Goal: Transaction & Acquisition: Purchase product/service

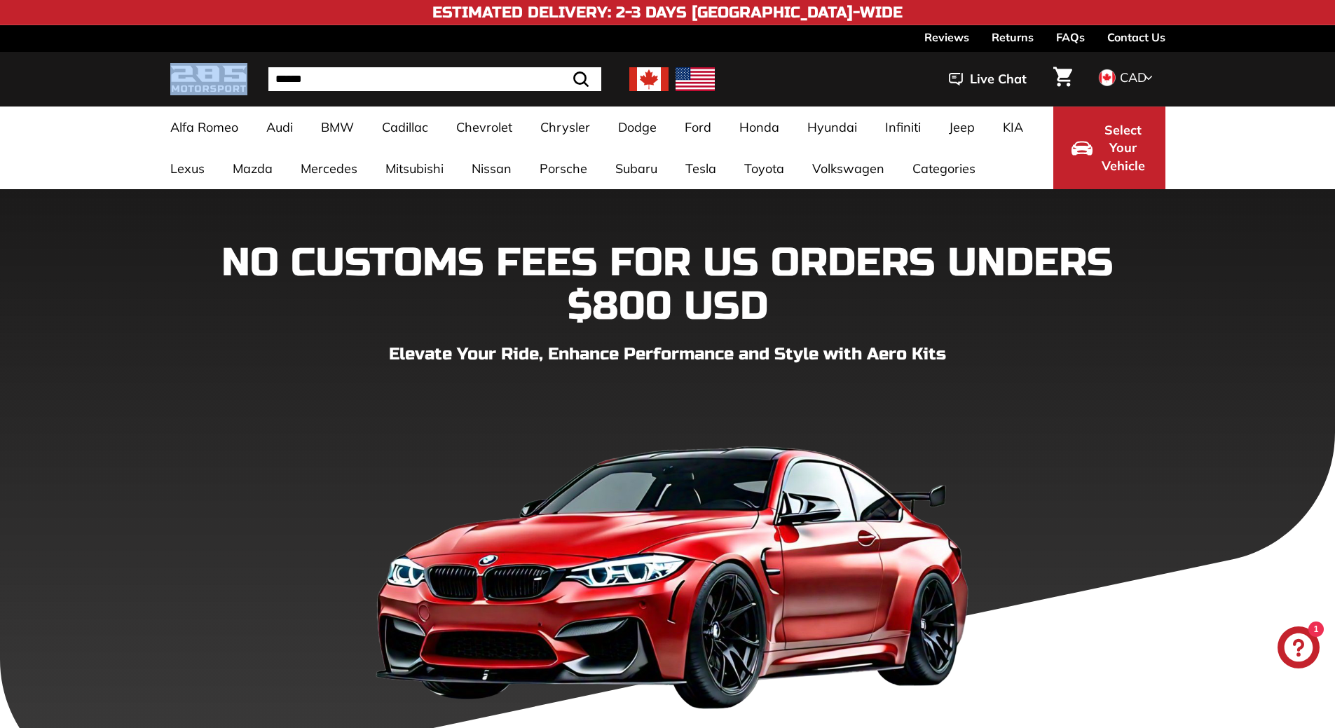
drag, startPoint x: 253, startPoint y: 101, endPoint x: 211, endPoint y: 81, distance: 46.7
click at [211, 81] on div "285 Motorsport" at bounding box center [219, 79] width 98 height 47
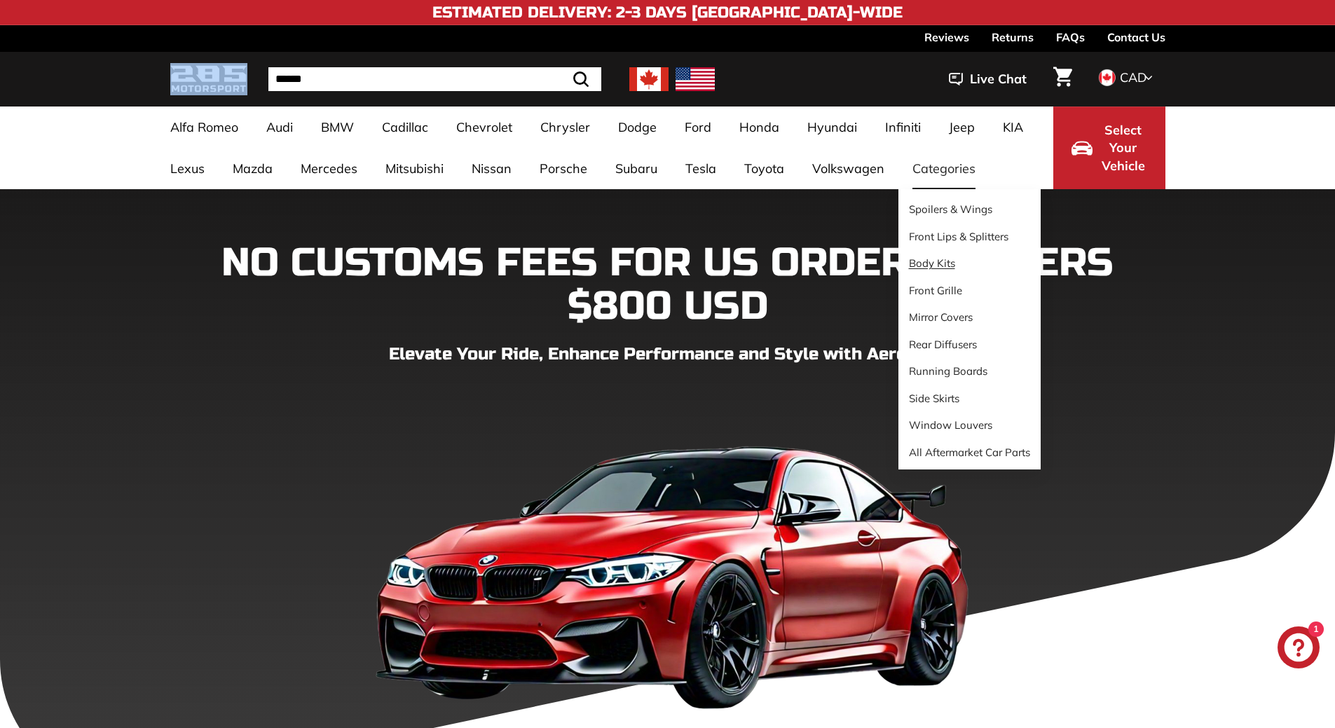
click at [924, 269] on link "Body Kits" at bounding box center [969, 263] width 142 height 27
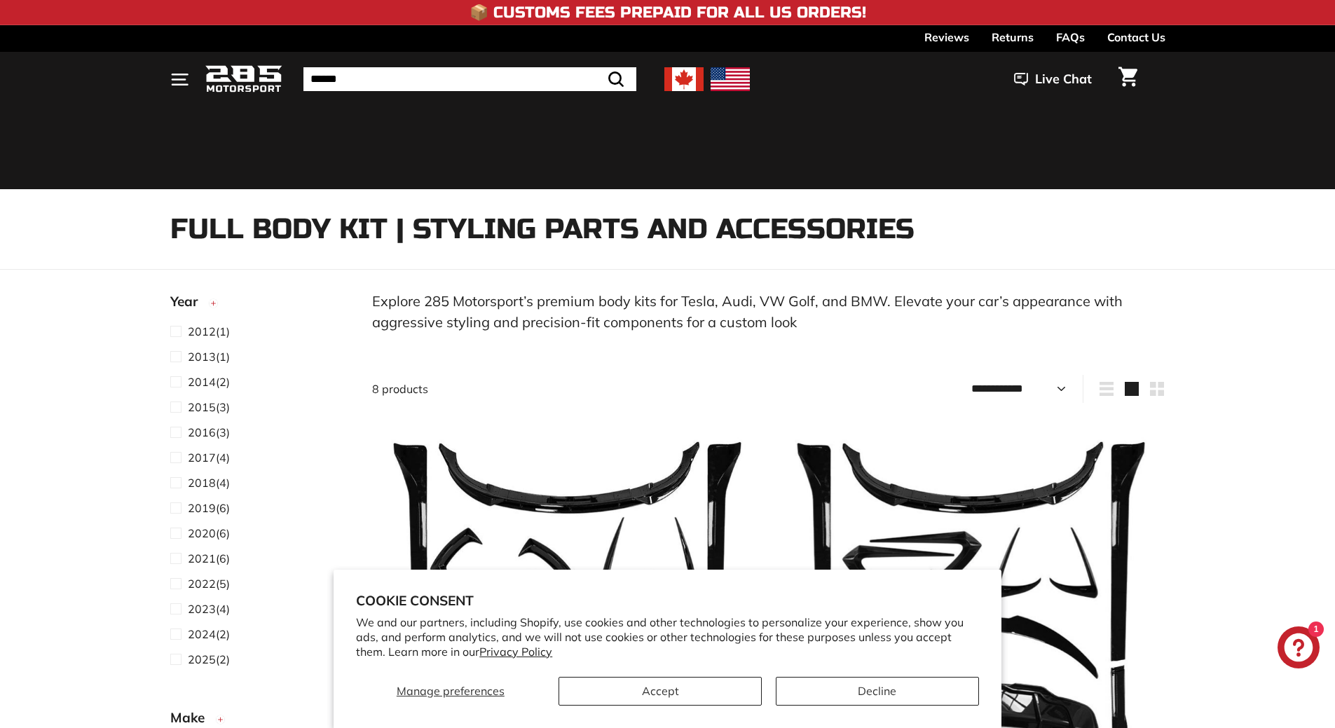
select select "**********"
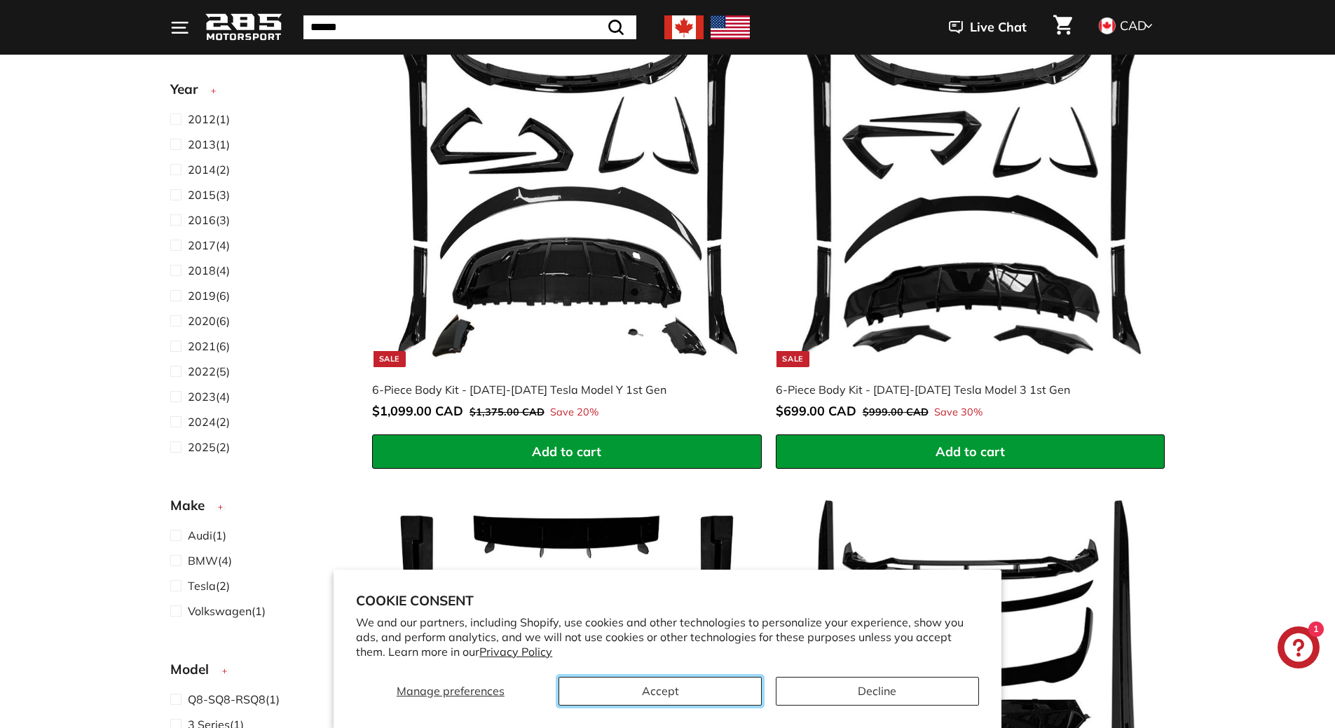
click at [722, 691] on button "Accept" at bounding box center [659, 691] width 203 height 29
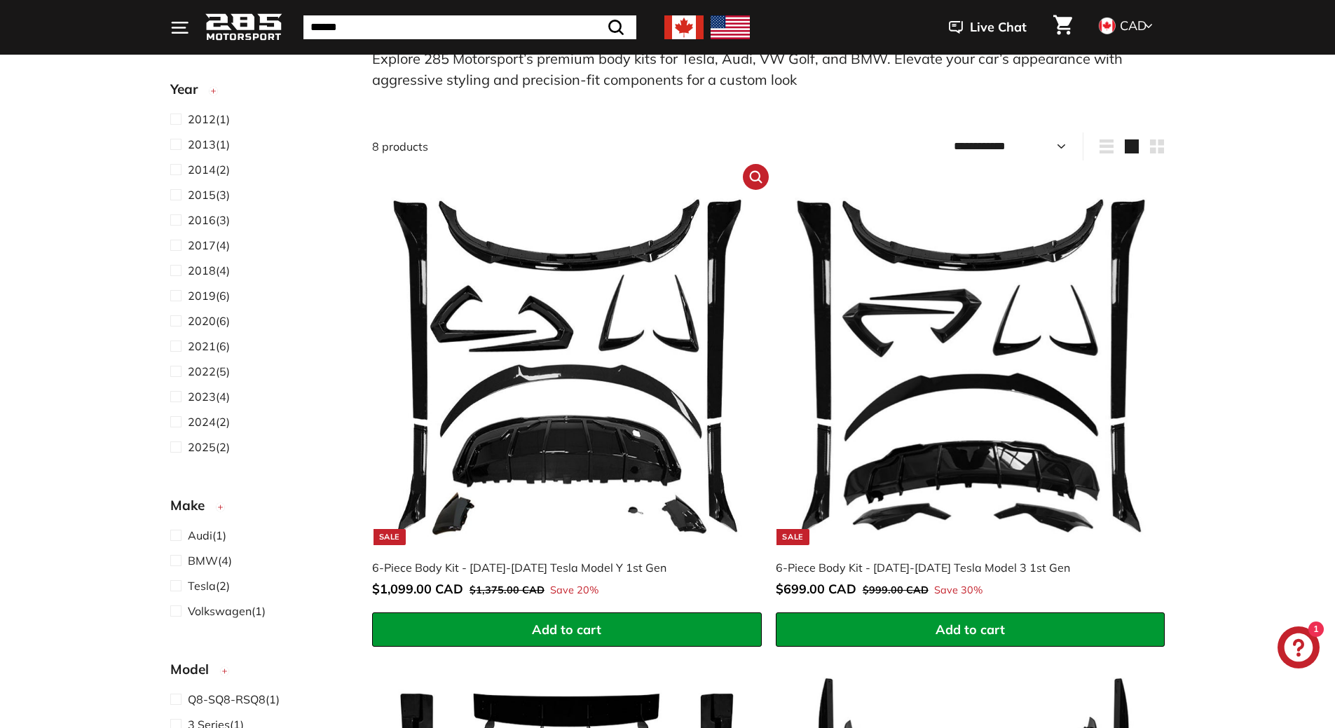
scroll to position [210, 0]
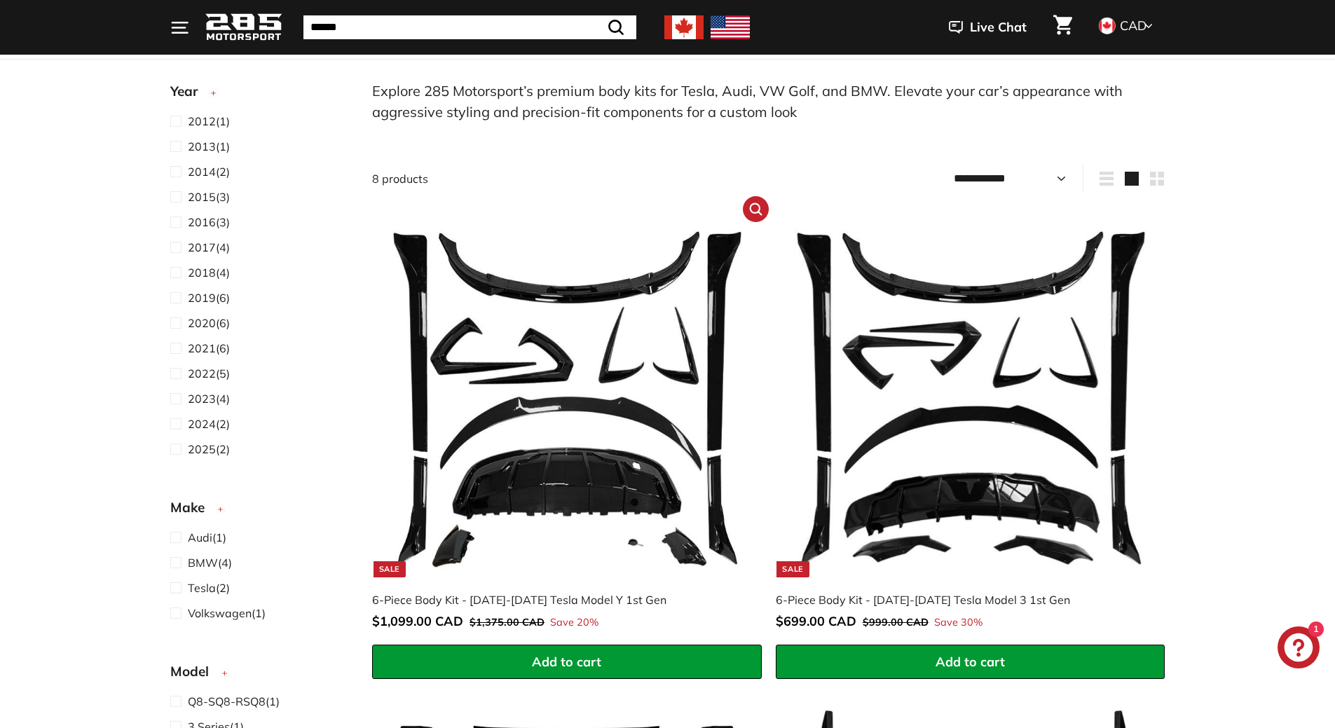
click at [526, 595] on div "6-Piece Body Kit - [DATE]-[DATE] Tesla Model Y 1st Gen" at bounding box center [559, 599] width 375 height 17
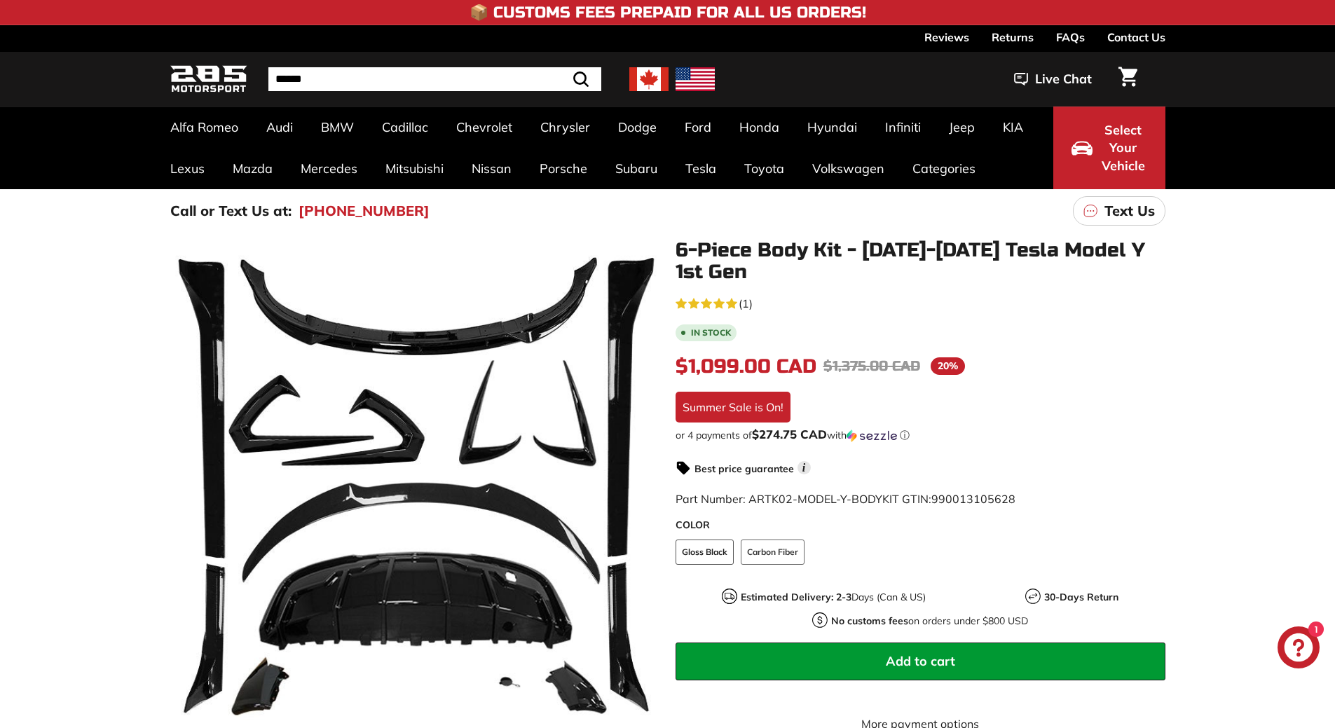
click at [879, 411] on div "5.0 rating (1 votes) (1) In stock $1,099.00 CAD $1,099.00 CAD Regular price $1,…" at bounding box center [920, 528] width 490 height 469
drag, startPoint x: 769, startPoint y: 368, endPoint x: 691, endPoint y: 366, distance: 78.5
click at [691, 366] on span "$1,099.00 CAD" at bounding box center [745, 366] width 141 height 24
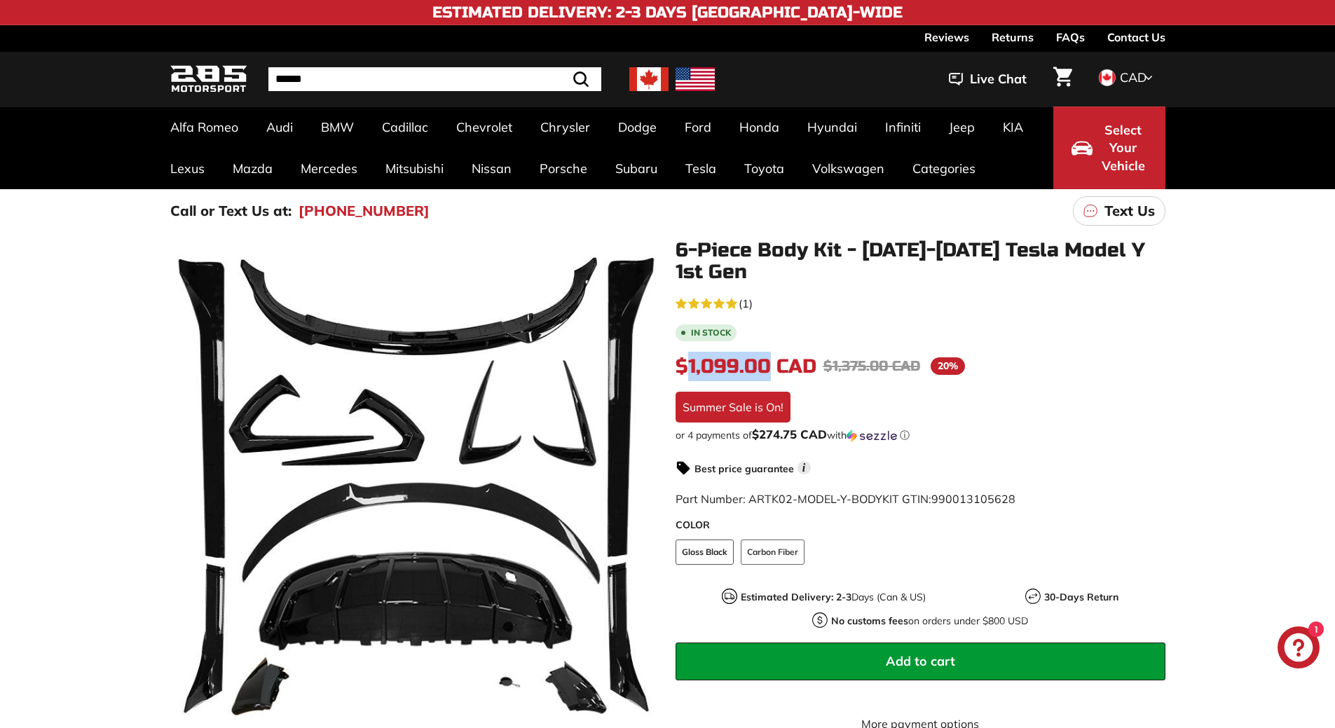
copy span "1,099.00"
